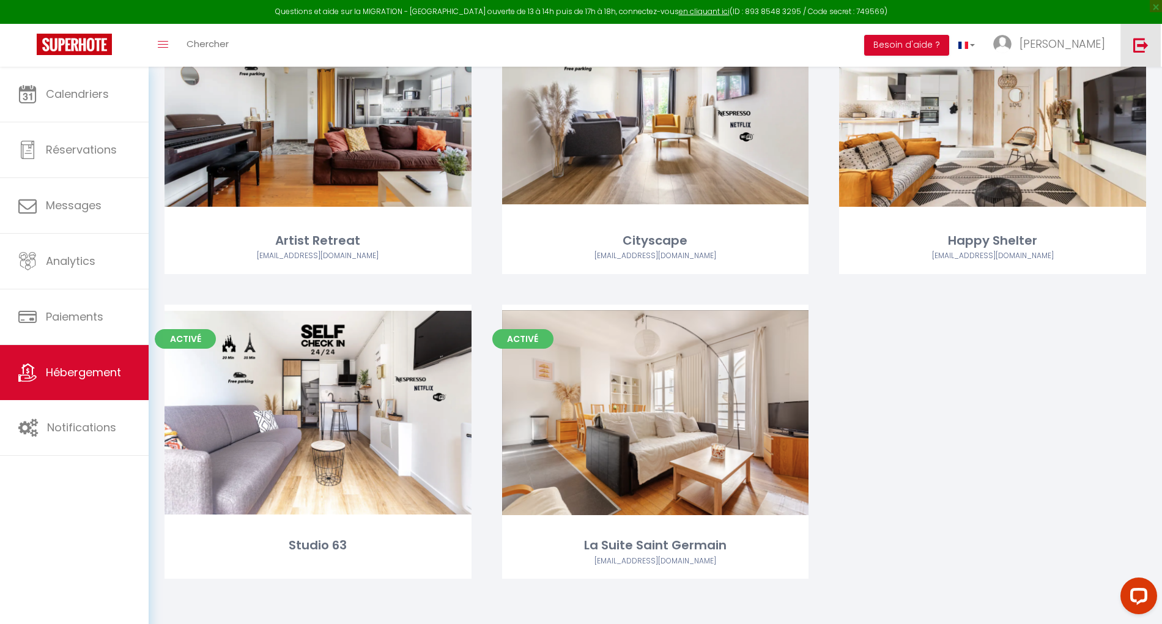
click at [1137, 45] on img at bounding box center [1141, 44] width 15 height 15
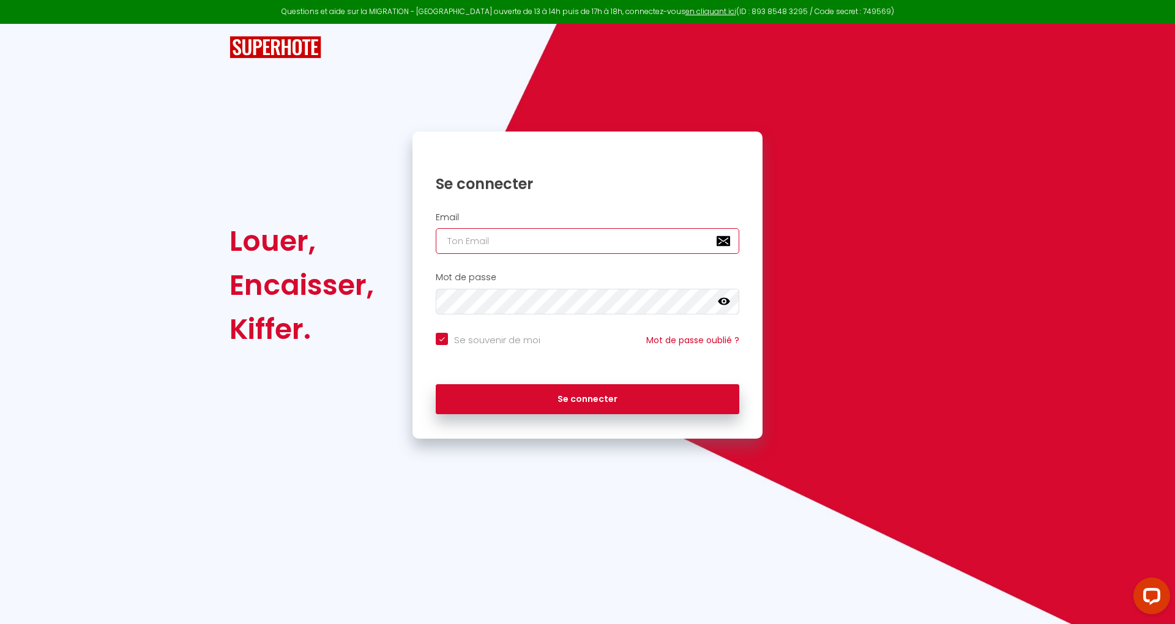
click at [623, 245] on input "email" at bounding box center [587, 241] width 303 height 26
paste input "[PERSON_NAME][EMAIL_ADDRESS][DOMAIN_NAME]"
type input "[PERSON_NAME][EMAIL_ADDRESS][DOMAIN_NAME]"
checkbox input "true"
type input "[PERSON_NAME][EMAIL_ADDRESS][DOMAIN_NAME]"
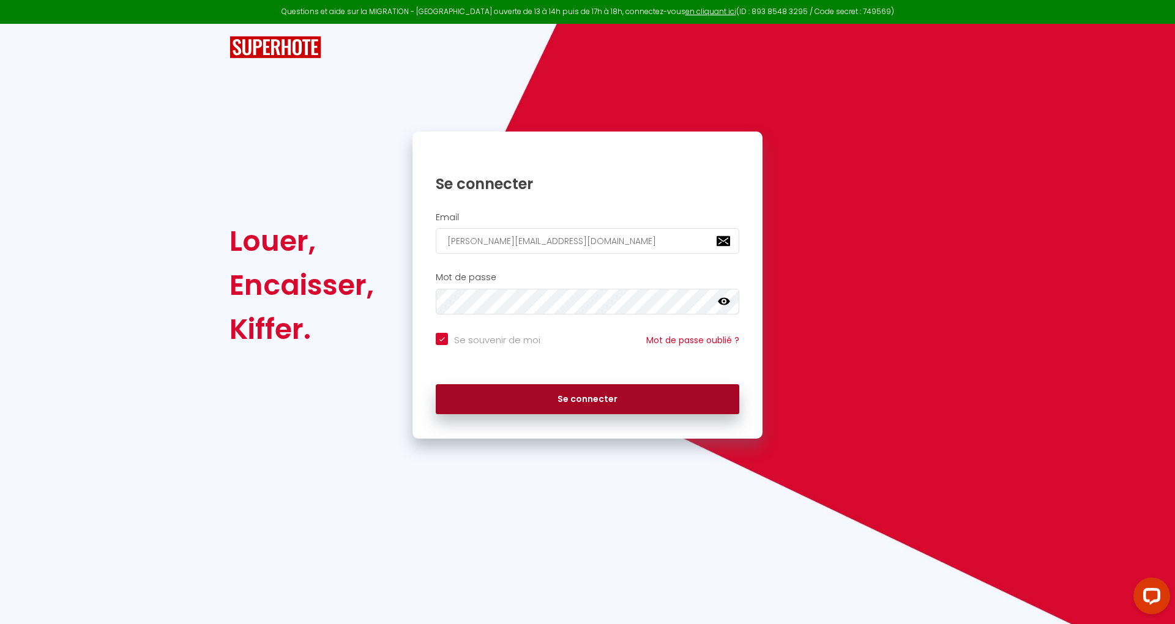
click at [641, 388] on button "Se connecter" at bounding box center [587, 399] width 303 height 31
checkbox input "true"
